Goal: Task Accomplishment & Management: Use online tool/utility

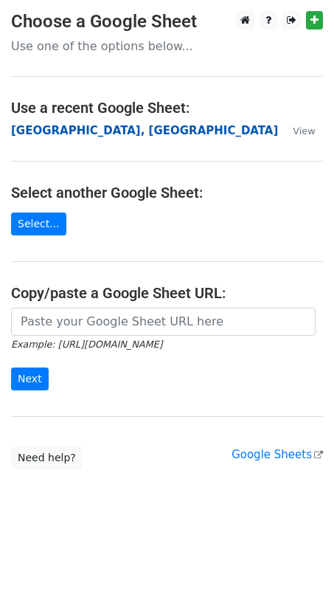
click at [85, 137] on strong "[GEOGRAPHIC_DATA], [GEOGRAPHIC_DATA]" at bounding box center [144, 130] width 267 height 13
click at [72, 134] on strong "[GEOGRAPHIC_DATA], [GEOGRAPHIC_DATA]" at bounding box center [144, 130] width 267 height 13
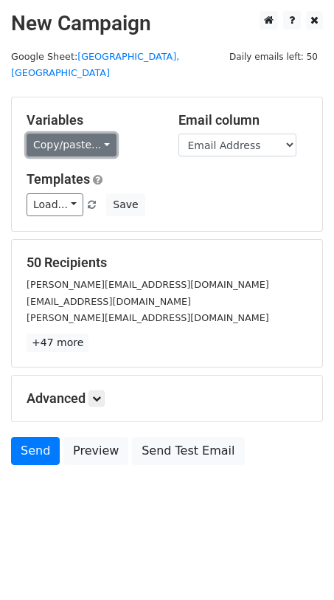
click at [98, 134] on link "Copy/paste..." at bounding box center [72, 145] width 90 height 23
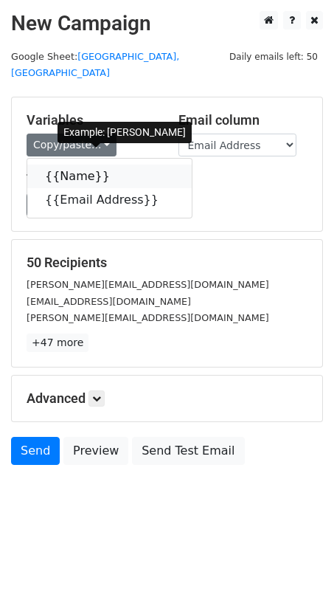
click at [67, 165] on link "{{Name}}" at bounding box center [109, 177] width 165 height 24
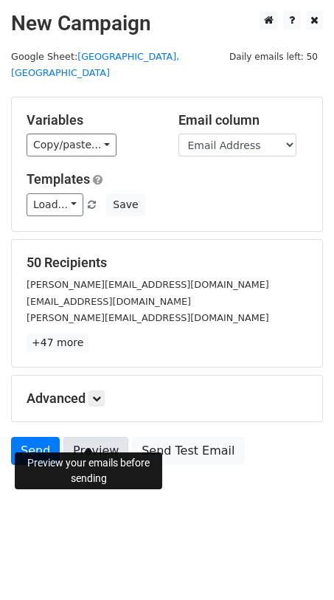
click at [98, 437] on link "Preview" at bounding box center [95, 451] width 65 height 28
click at [42, 437] on link "Send" at bounding box center [35, 451] width 49 height 28
